Goal: Transaction & Acquisition: Subscribe to service/newsletter

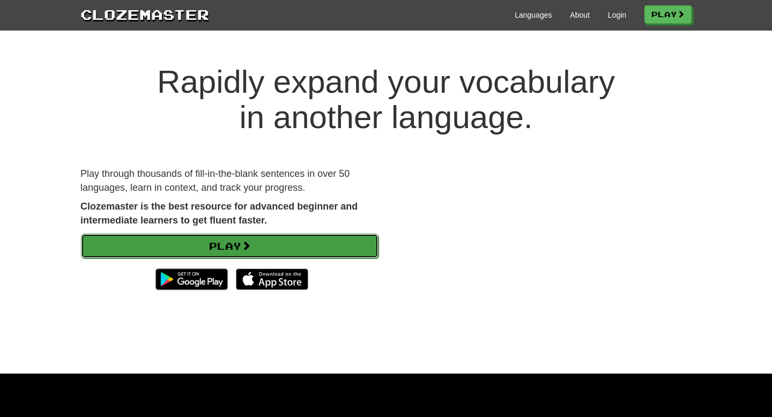
click at [233, 248] on link "Play" at bounding box center [230, 246] width 298 height 25
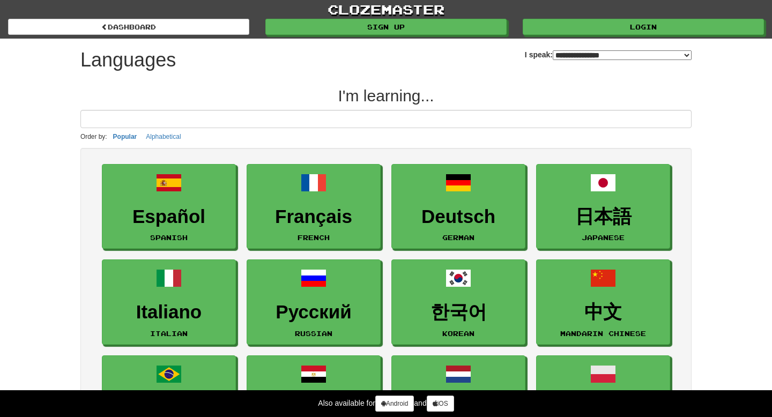
select select "*******"
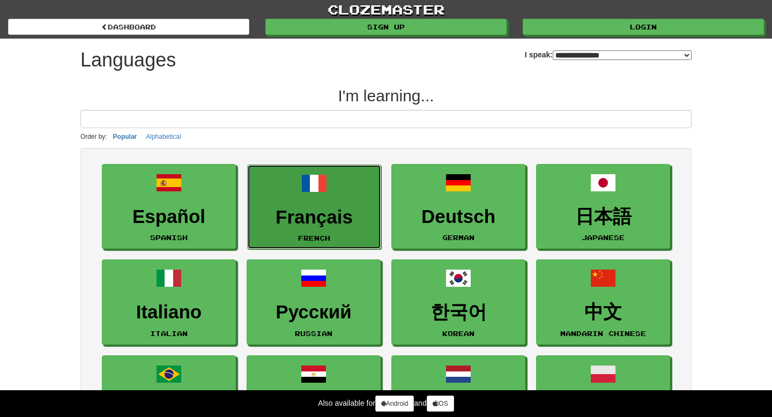
click at [331, 205] on link "Français French" at bounding box center [314, 207] width 134 height 85
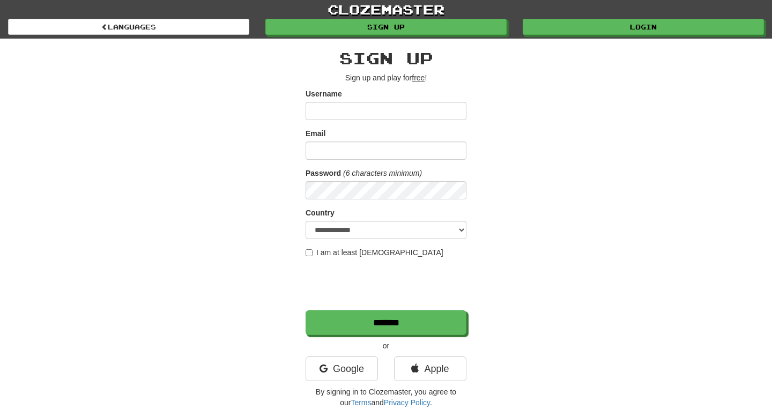
scroll to position [23, 0]
